Goal: Navigation & Orientation: Find specific page/section

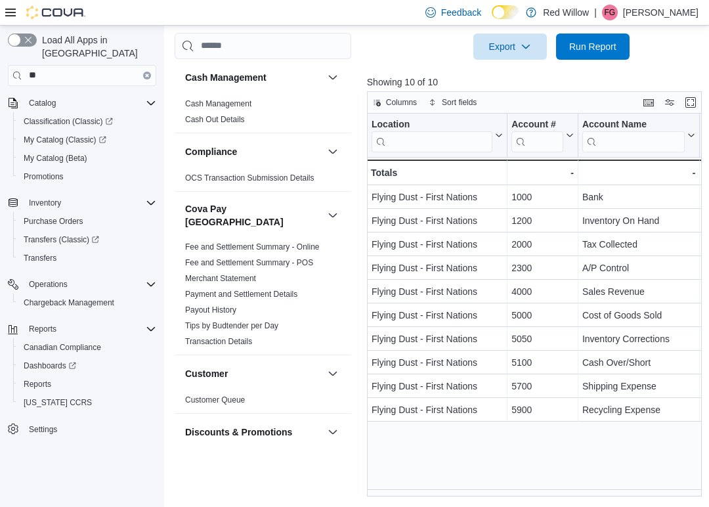
scroll to position [284, 0]
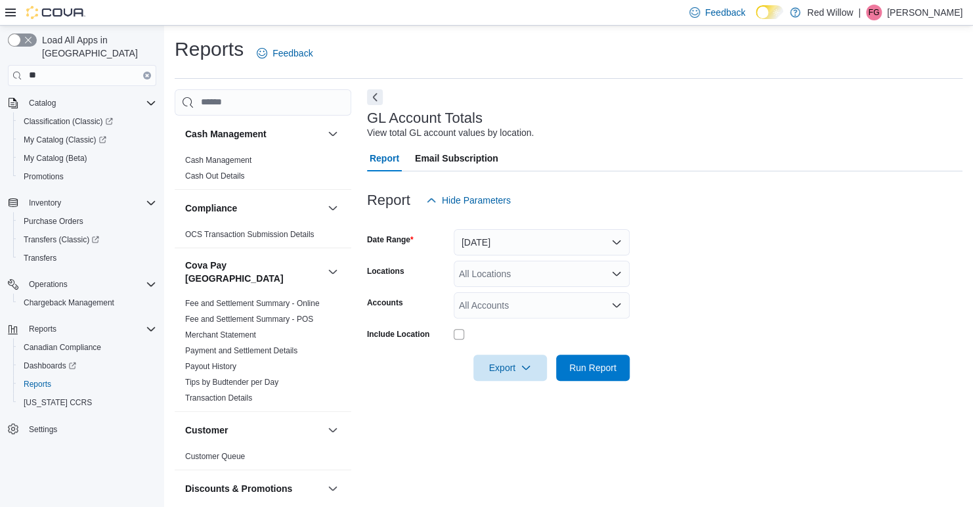
click at [143, 72] on button "Clear input" at bounding box center [147, 76] width 8 height 8
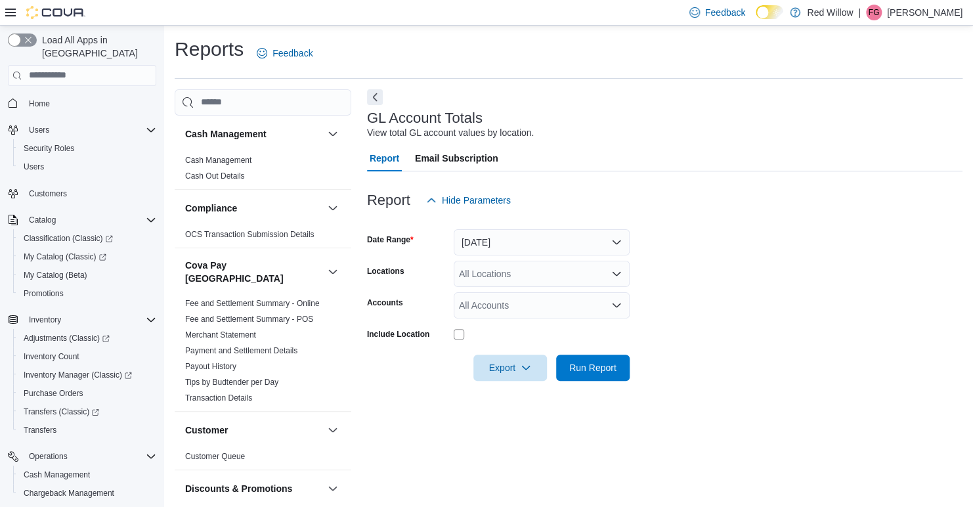
click at [61, 95] on span "Home" at bounding box center [90, 103] width 133 height 16
